Goal: Obtain resource: Download file/media

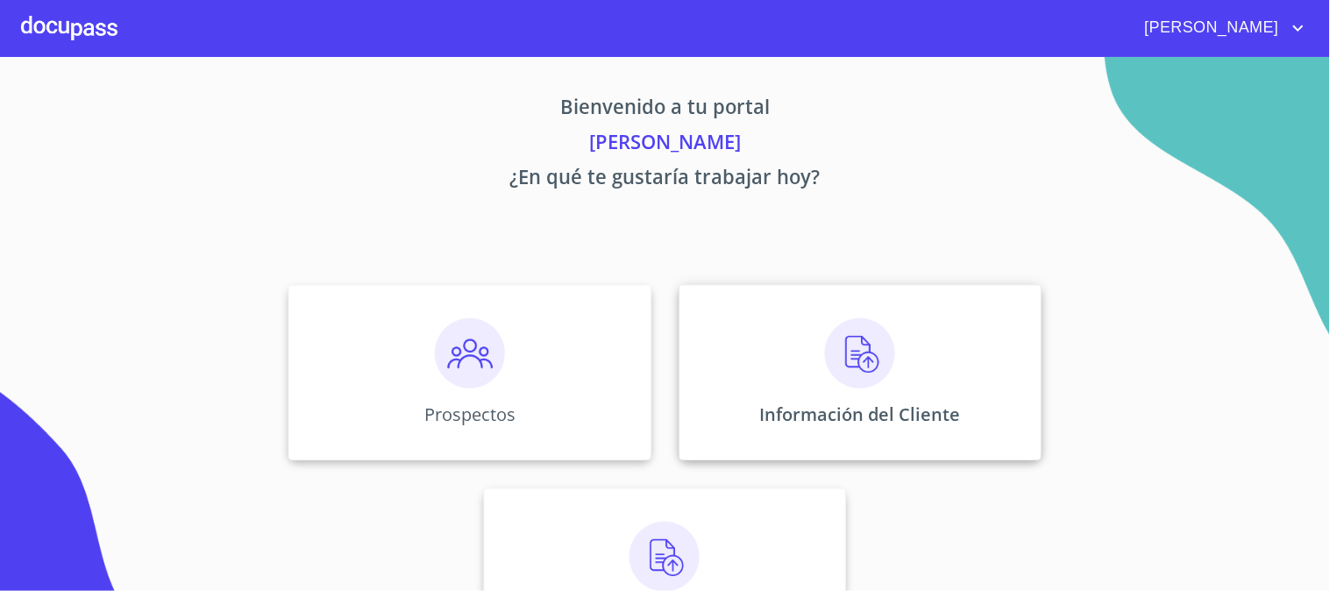
click at [854, 425] on p "Información del Cliente" at bounding box center [860, 414] width 201 height 24
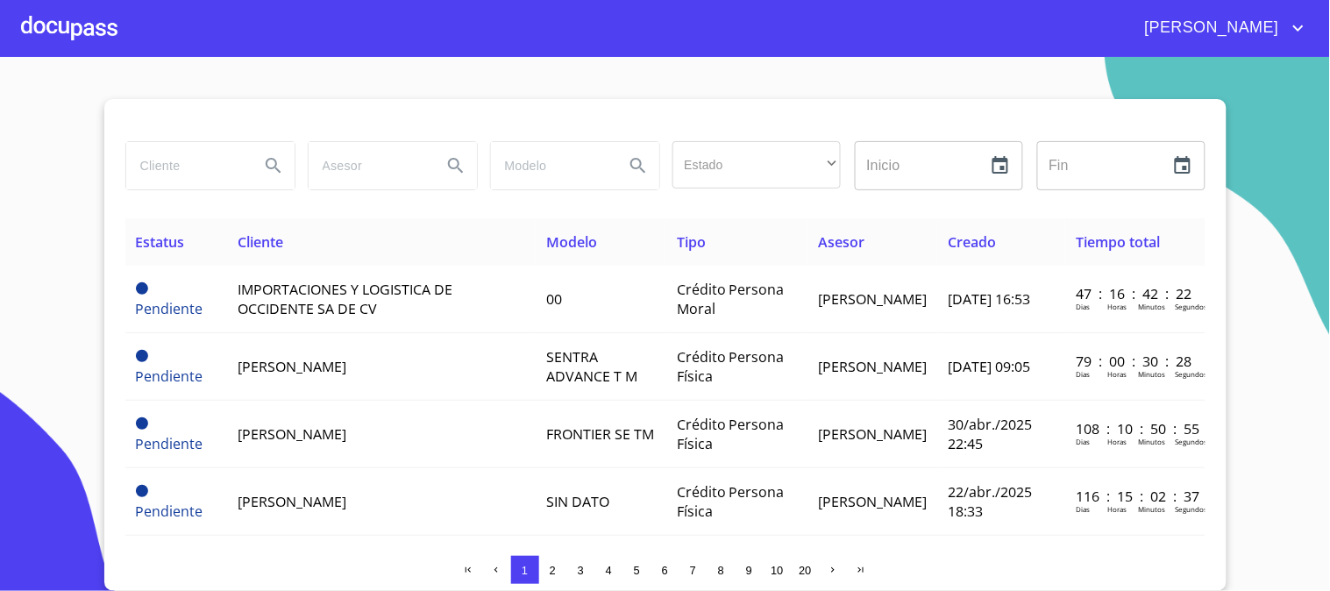
click at [188, 187] on input "search" at bounding box center [185, 165] width 119 height 47
click at [0, 203] on section "[PERSON_NAME] Estado ​ ​ Inicio ​ Fin ​ Estatus Cliente Modelo Tipo Asesor Crea…" at bounding box center [665, 324] width 1330 height 534
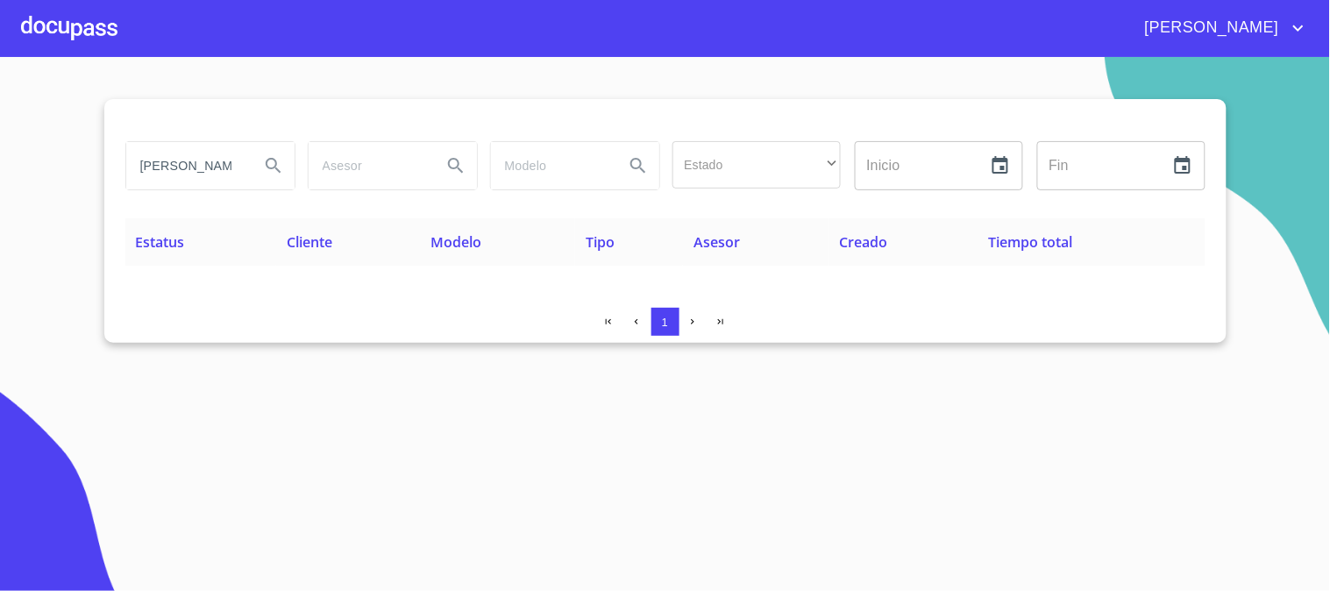
click at [237, 169] on input "[PERSON_NAME]" at bounding box center [185, 165] width 119 height 47
type input "[PERSON_NAME]"
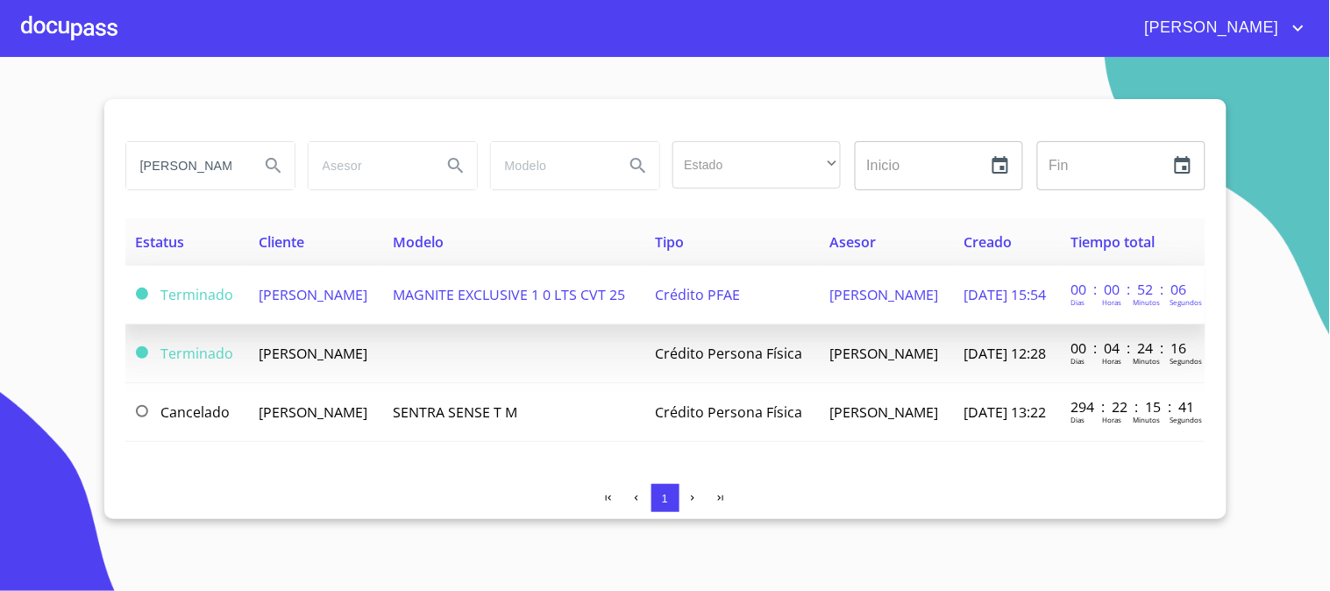
click at [367, 285] on span "[PERSON_NAME]" at bounding box center [313, 294] width 109 height 19
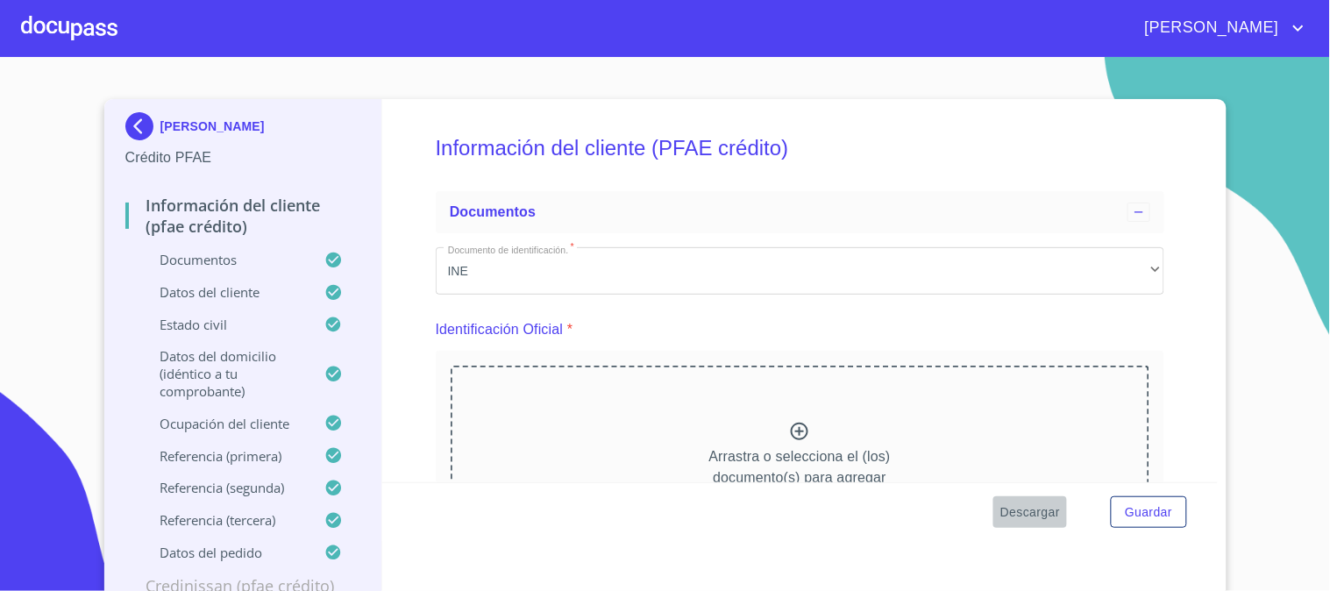
click at [1018, 509] on span "Descargar" at bounding box center [1030, 513] width 60 height 22
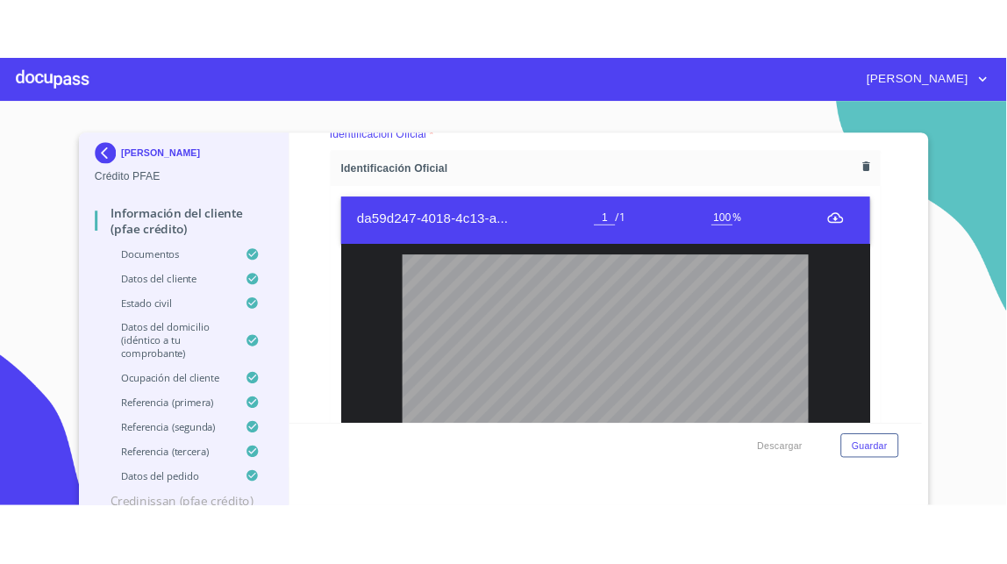
scroll to position [195, 0]
